Goal: Transaction & Acquisition: Purchase product/service

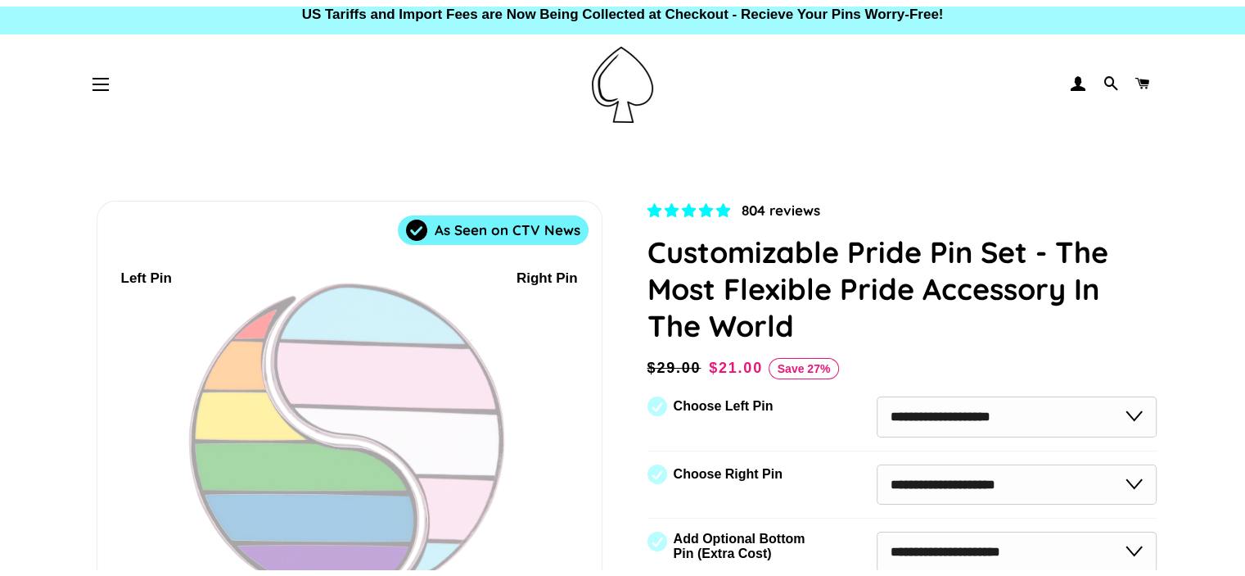
scroll to position [164, 0]
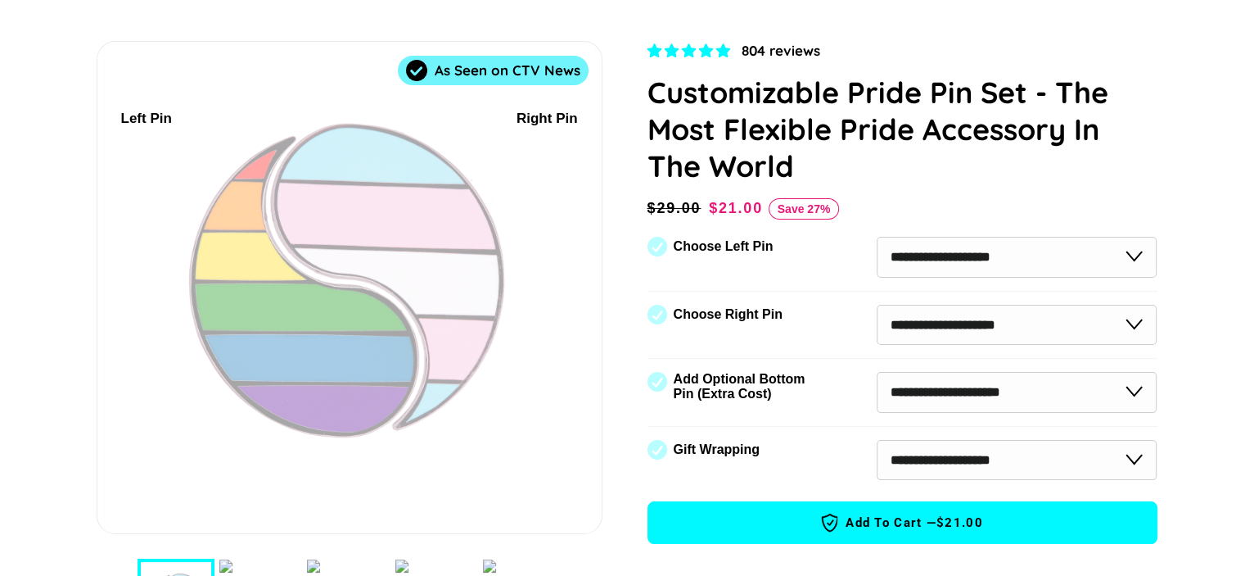
scroll to position [164, 0]
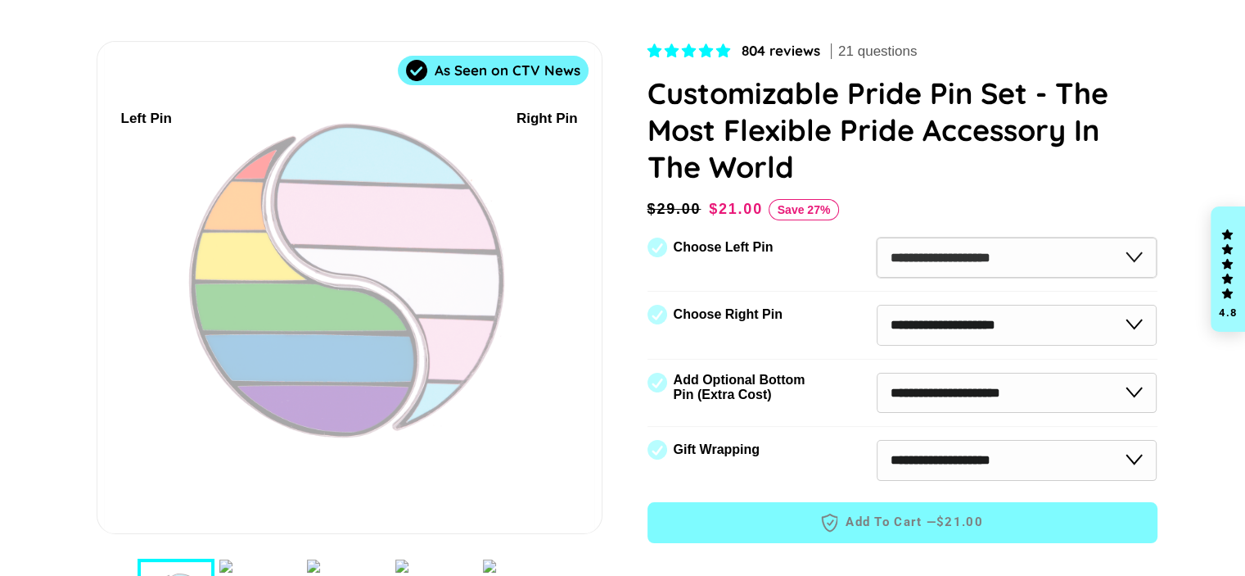
select select "**********"
